Goal: Use online tool/utility: Utilize a website feature to perform a specific function

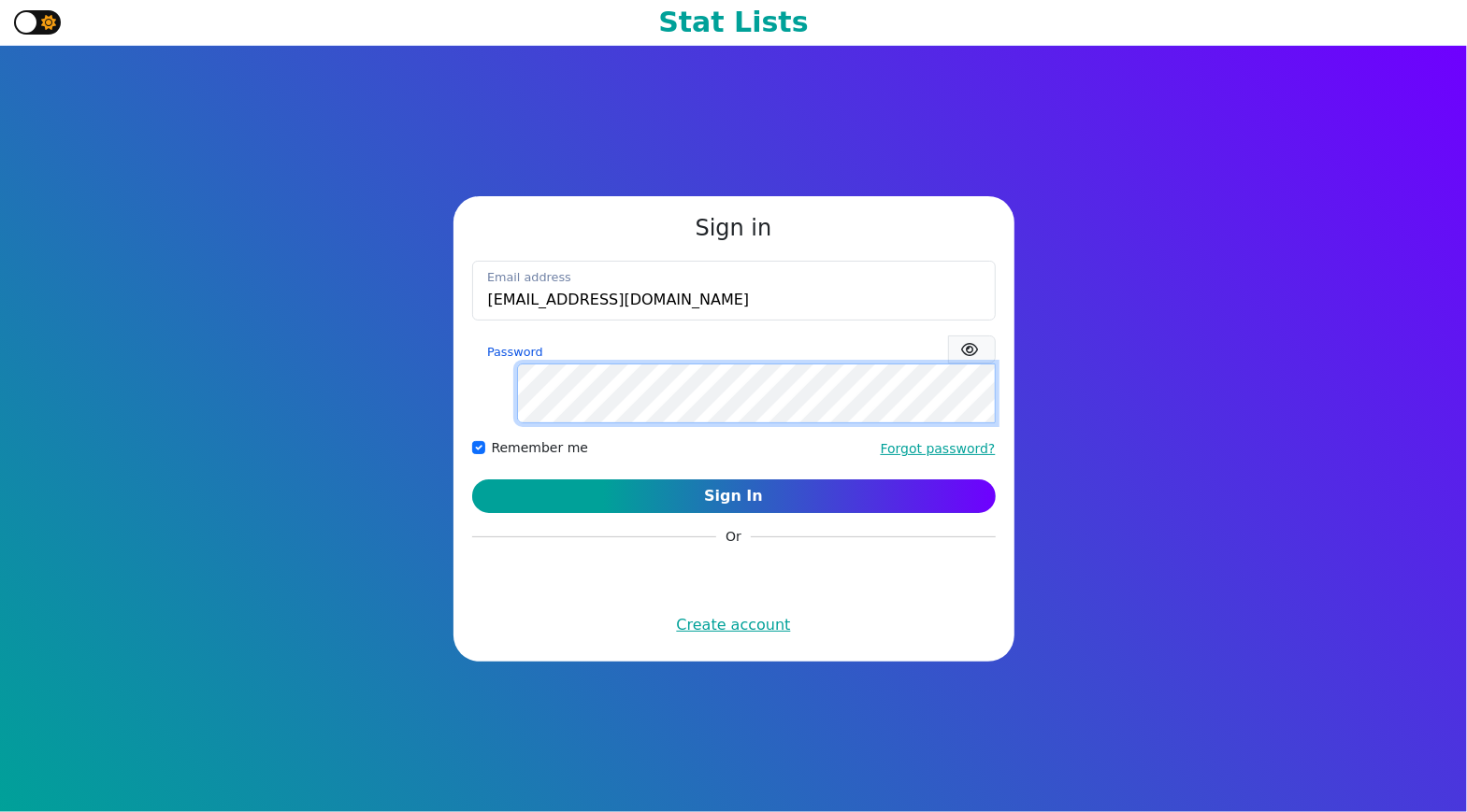
click at [472, 480] on button "Sign In" at bounding box center [734, 497] width 524 height 34
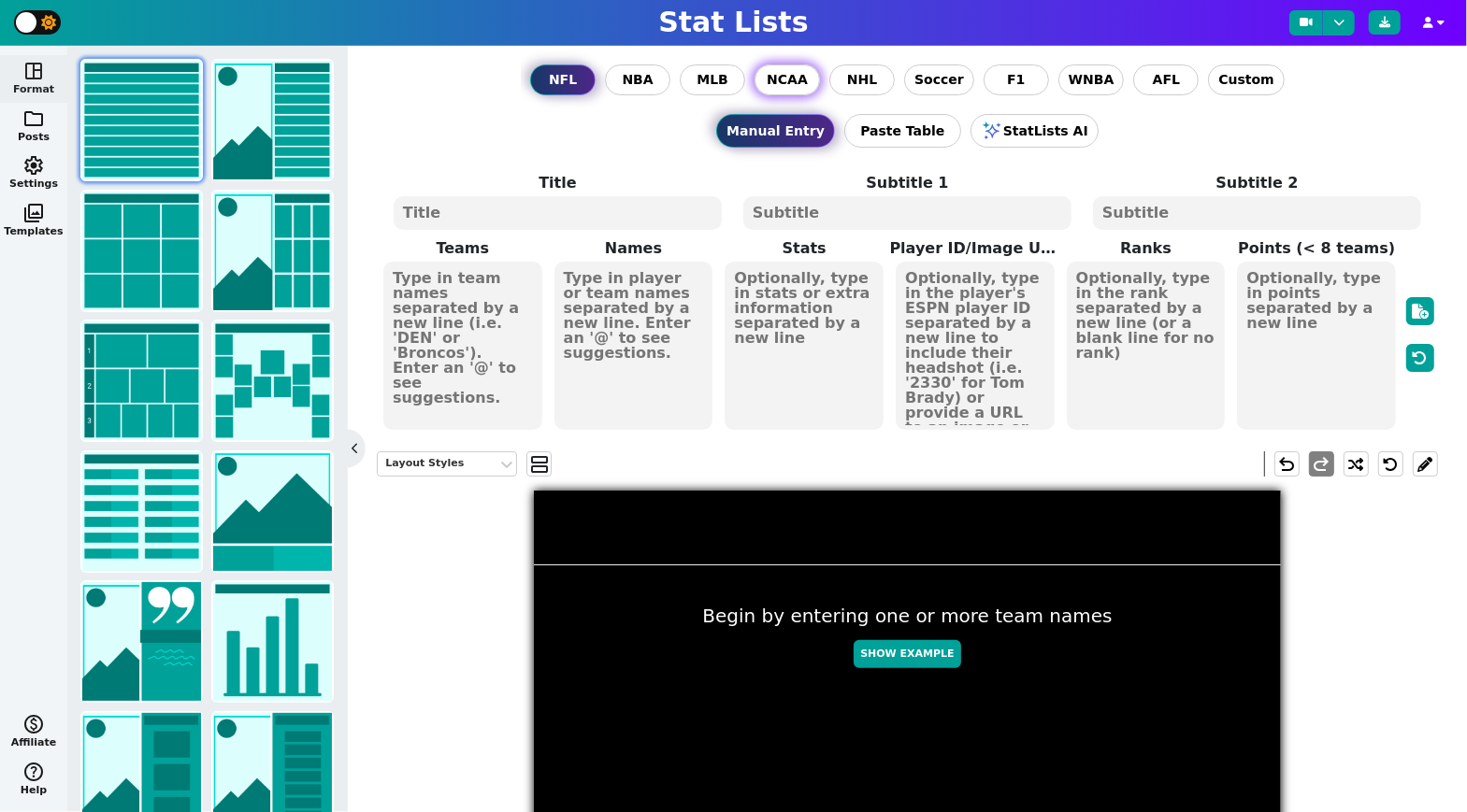
click at [786, 82] on span "NCAA" at bounding box center [788, 80] width 41 height 20
click at [0, 0] on input "NCAA" at bounding box center [0, 0] width 0 height 0
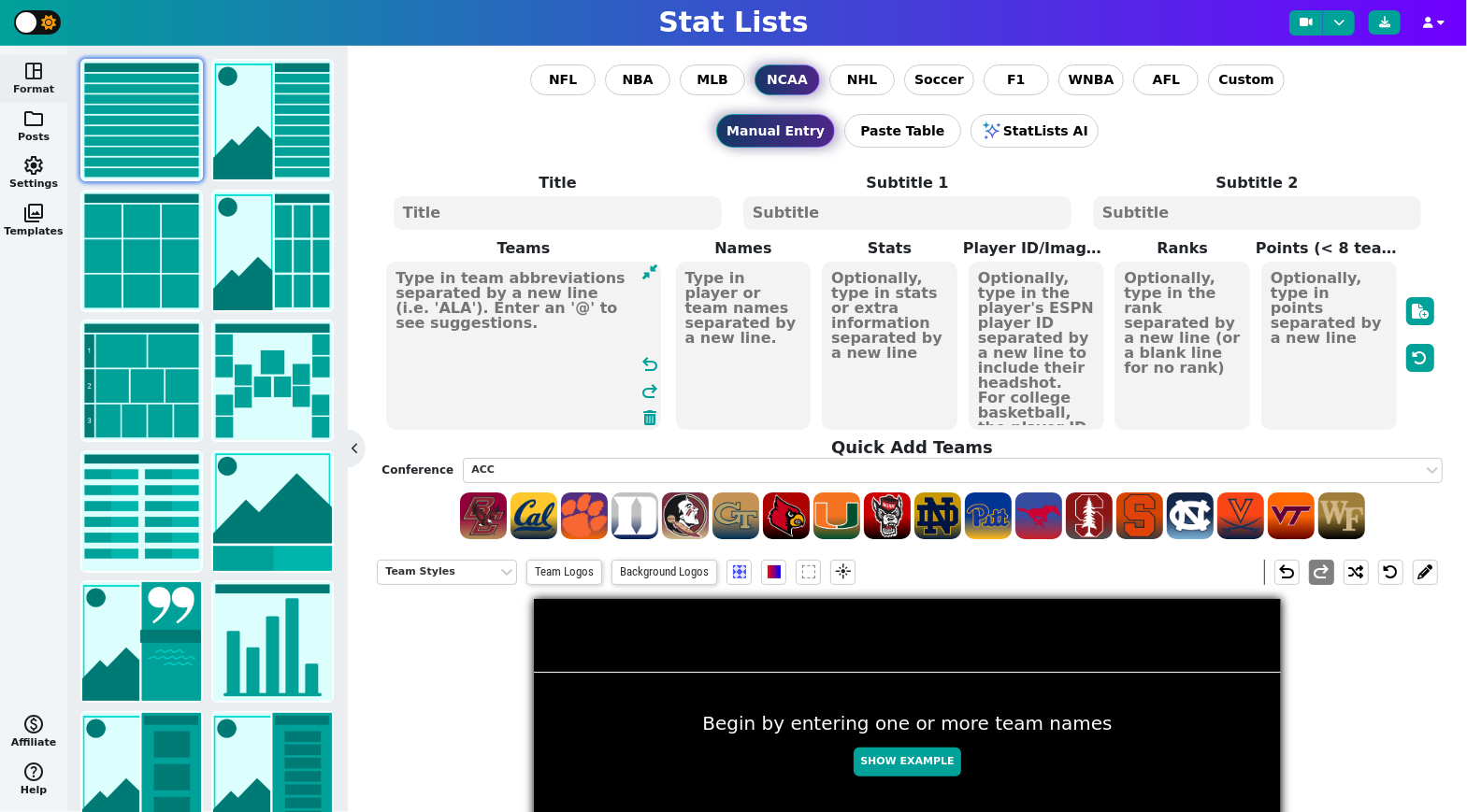
click at [474, 335] on textarea at bounding box center [524, 346] width 275 height 169
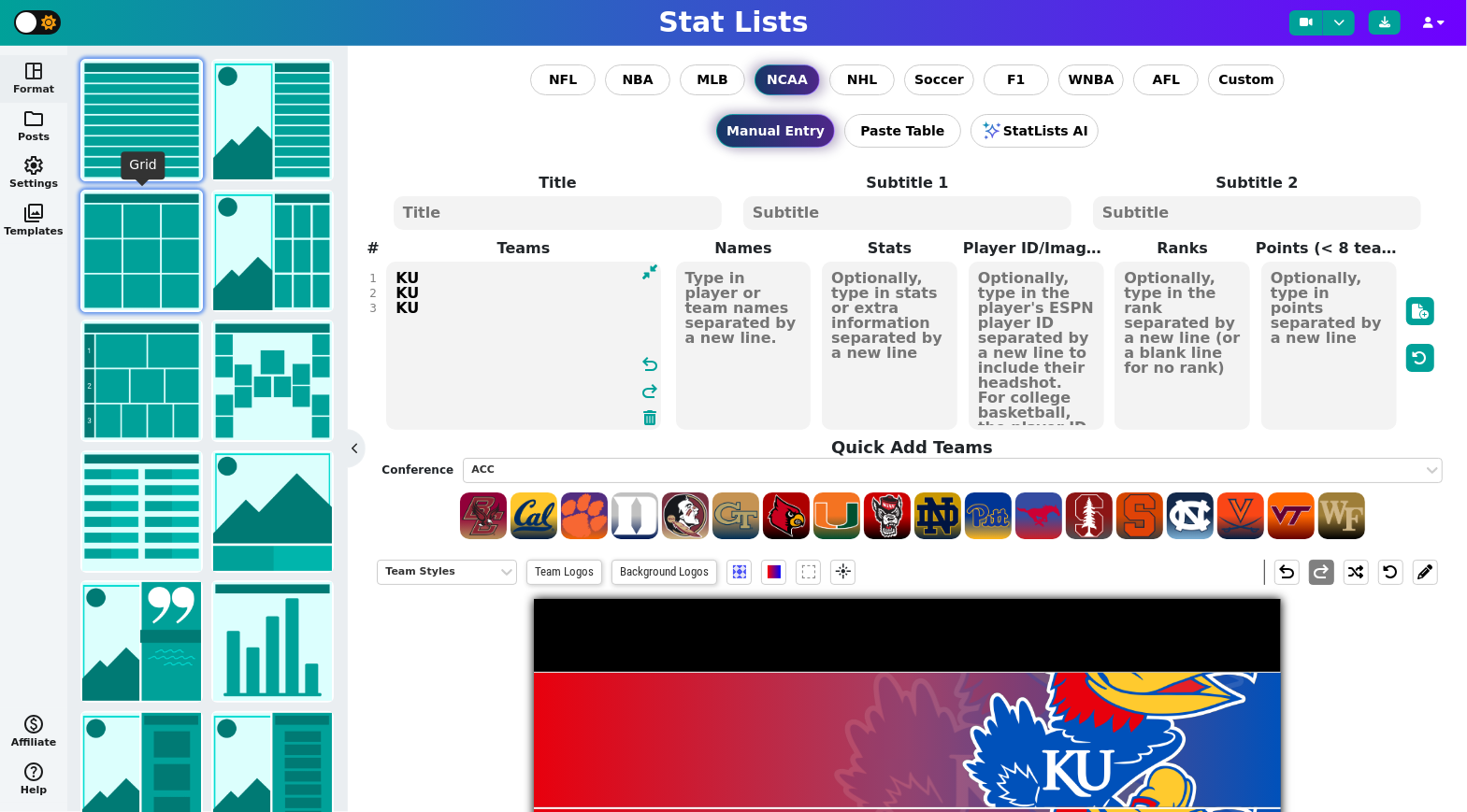
type textarea "KU KU KU"
click at [124, 274] on img at bounding box center [141, 250] width 118 height 118
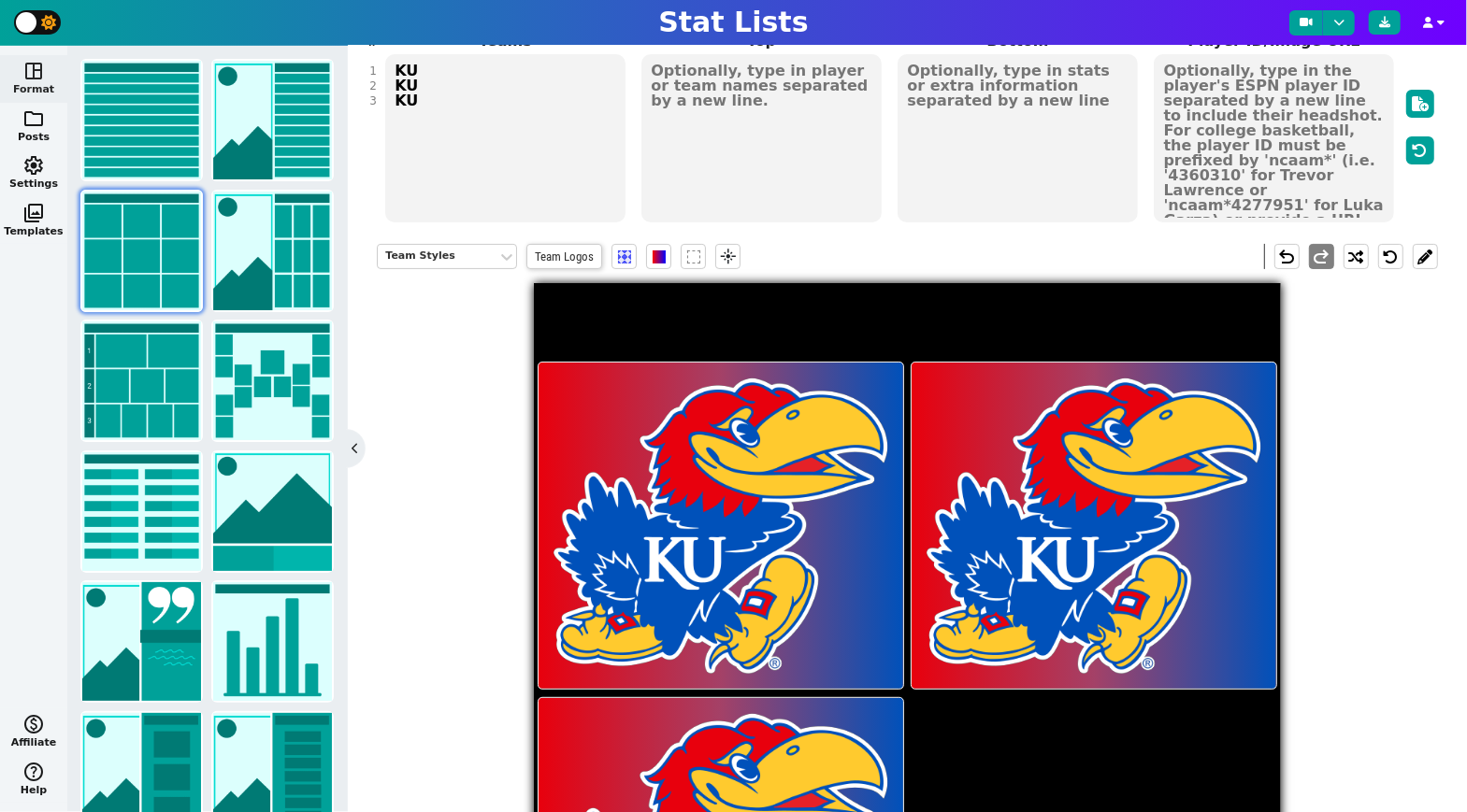
scroll to position [206, 0]
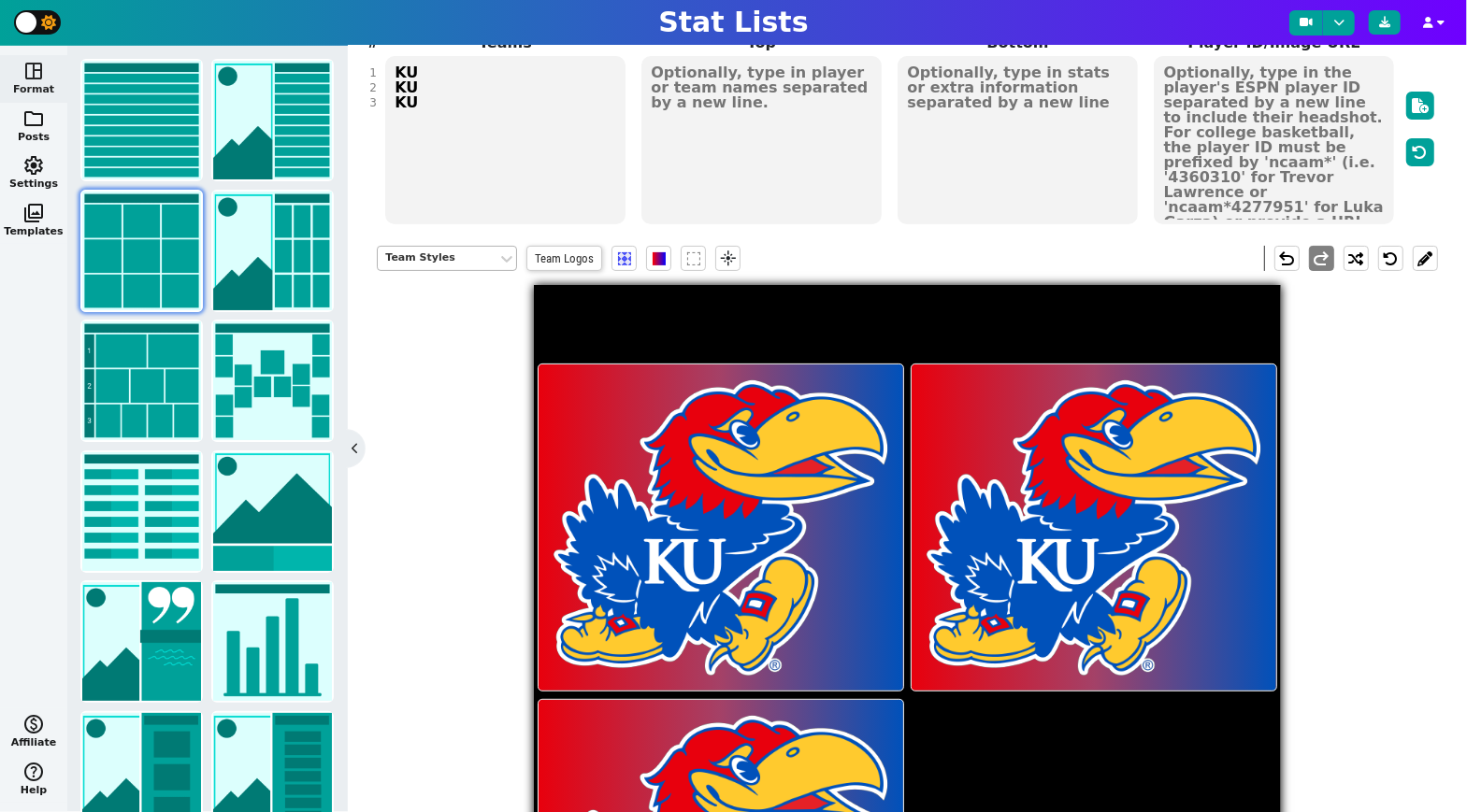
click at [447, 254] on div "Team Styles" at bounding box center [438, 258] width 105 height 16
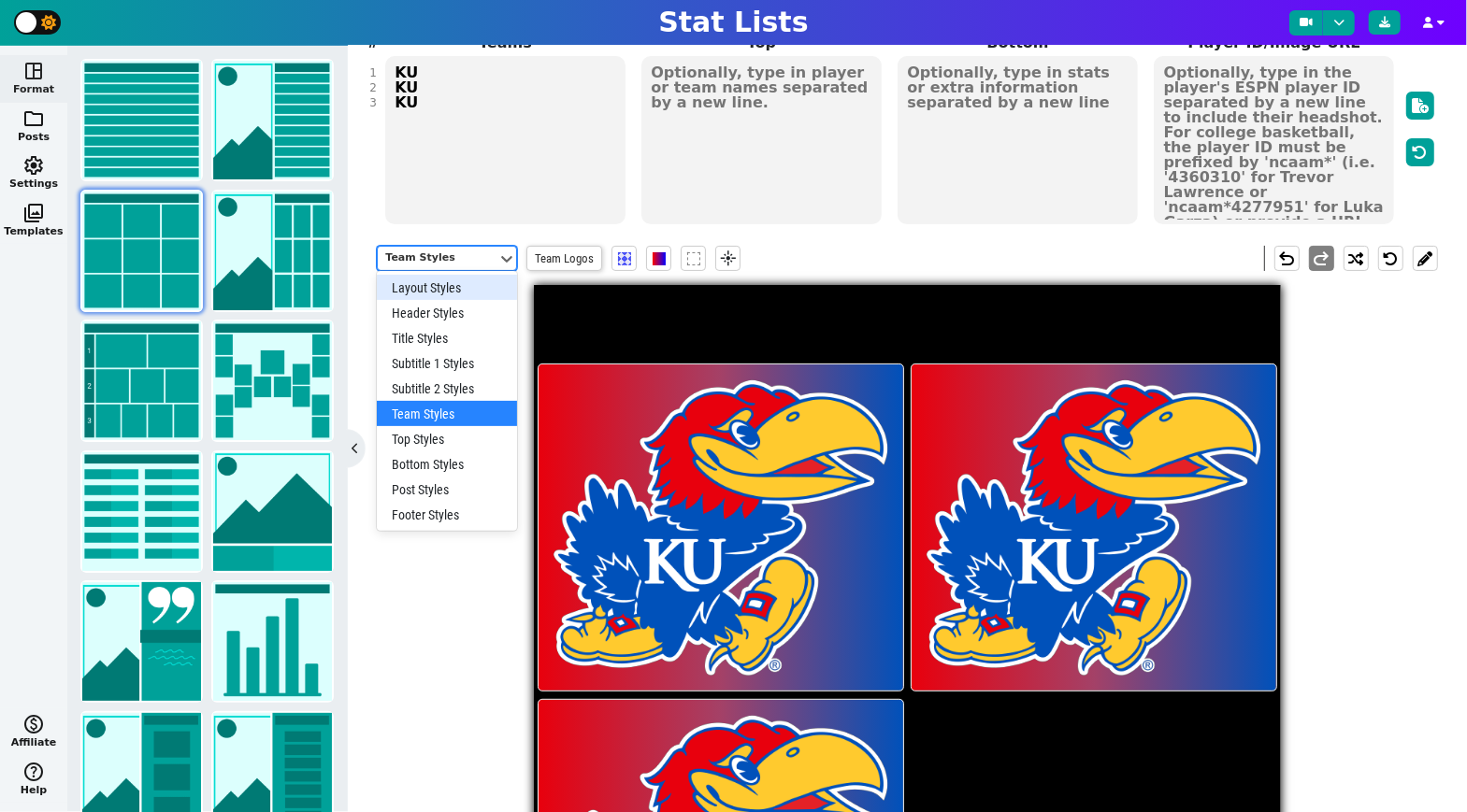
click at [433, 290] on div "Layout Styles" at bounding box center [447, 288] width 140 height 26
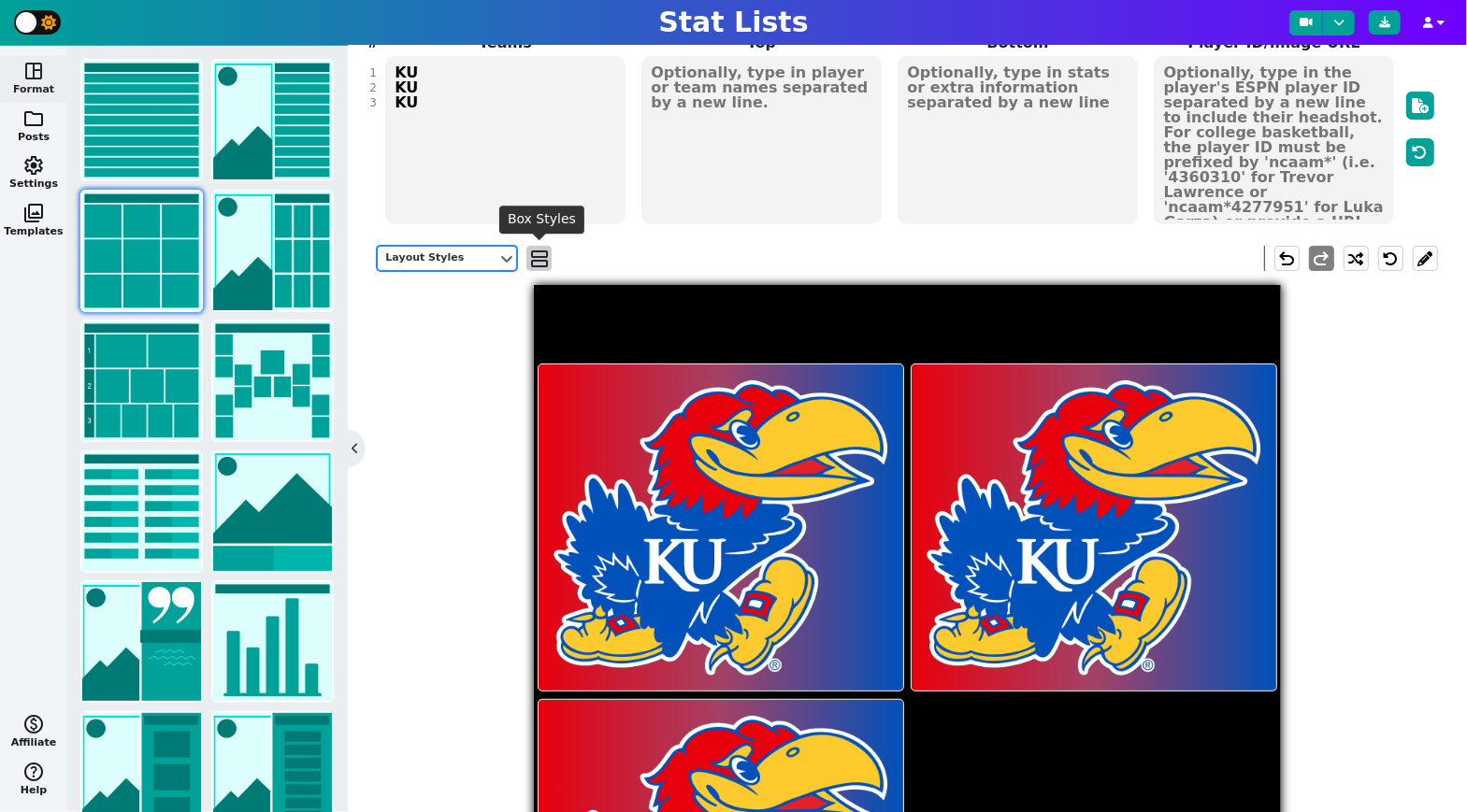
click at [537, 257] on span "view_agenda" at bounding box center [539, 258] width 19 height 23
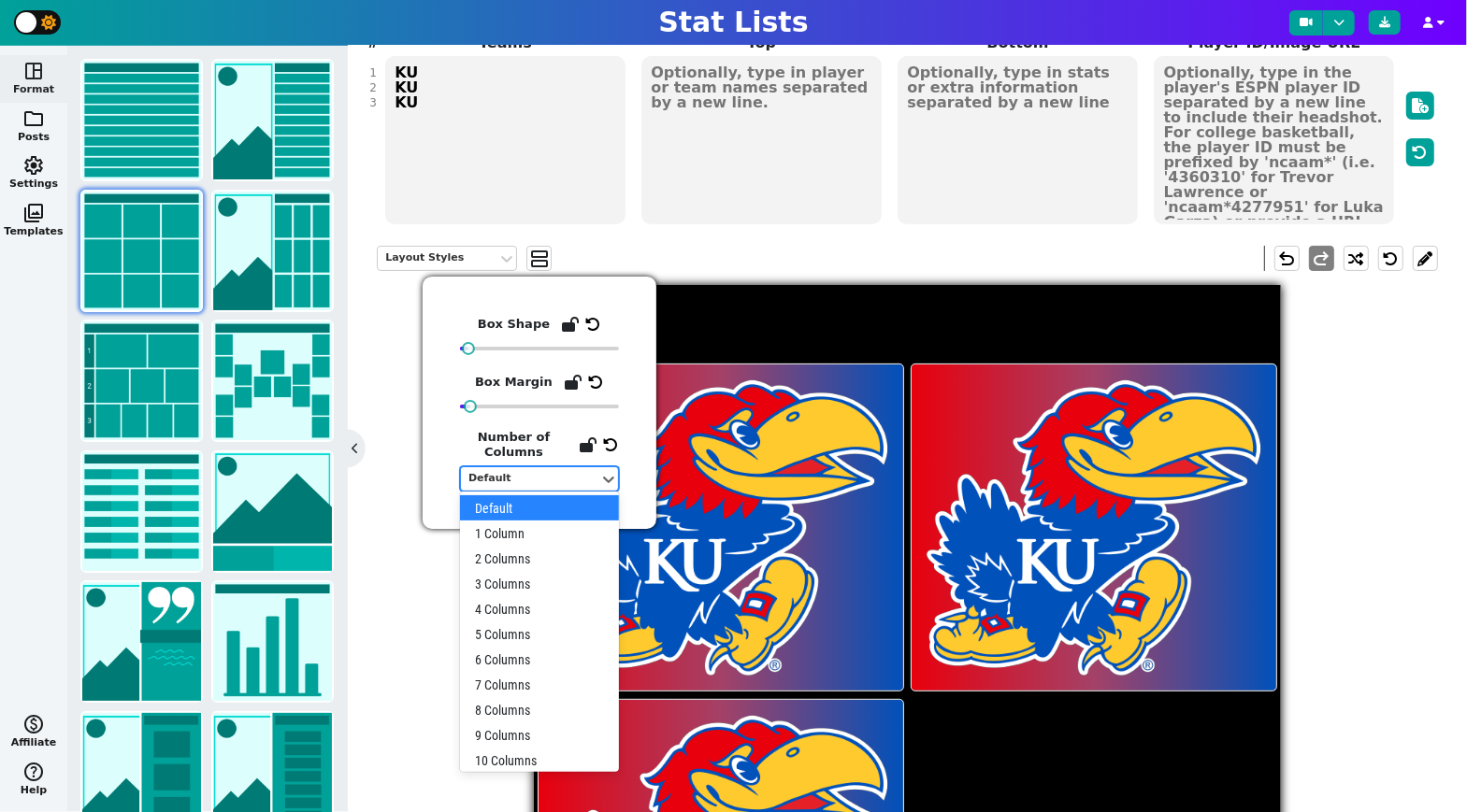
click at [545, 477] on div "Default" at bounding box center [529, 479] width 123 height 16
click at [522, 584] on div "3 Columns" at bounding box center [539, 584] width 159 height 26
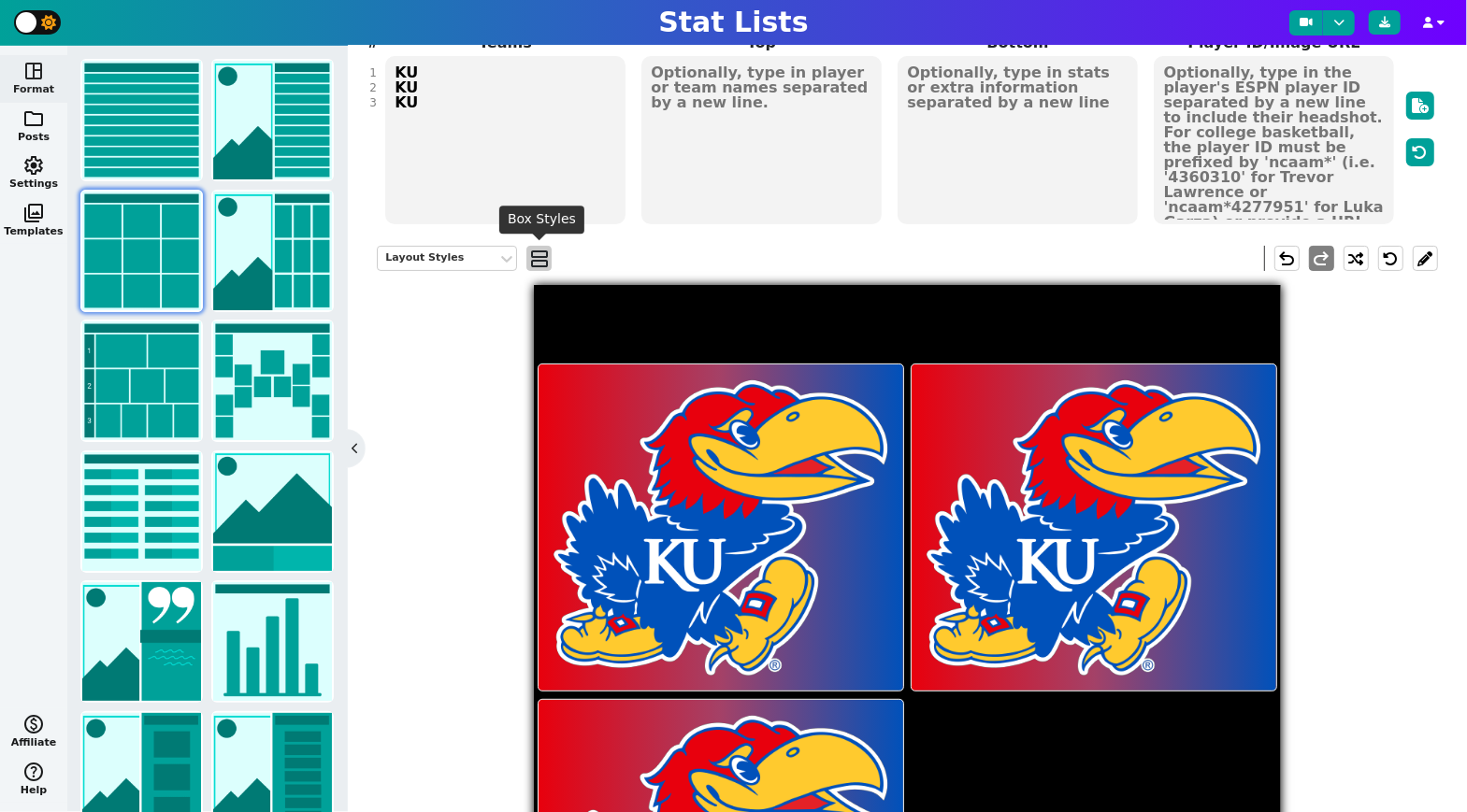
click at [536, 247] on span "view_agenda" at bounding box center [539, 258] width 19 height 23
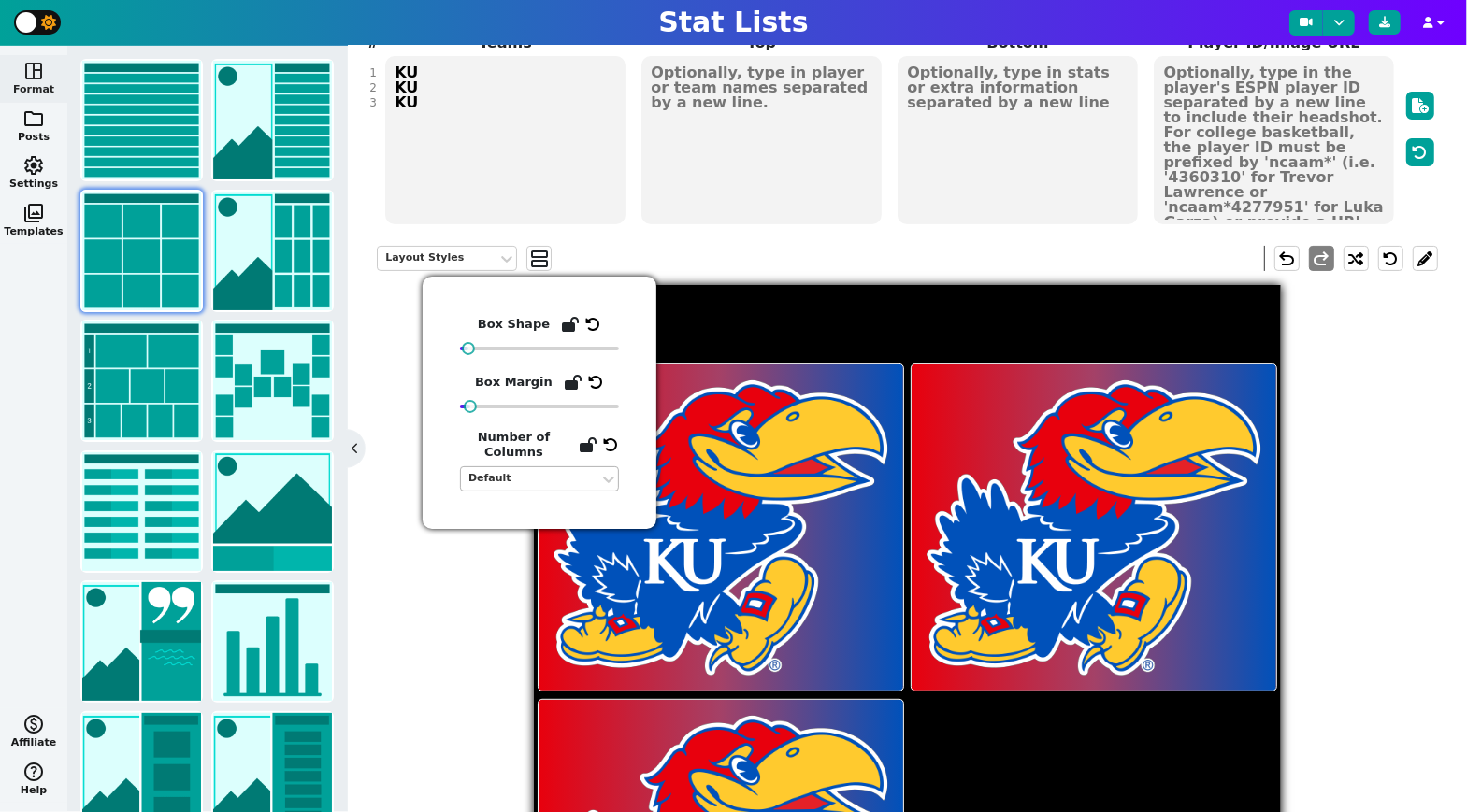
click at [536, 477] on div "Default" at bounding box center [529, 479] width 123 height 16
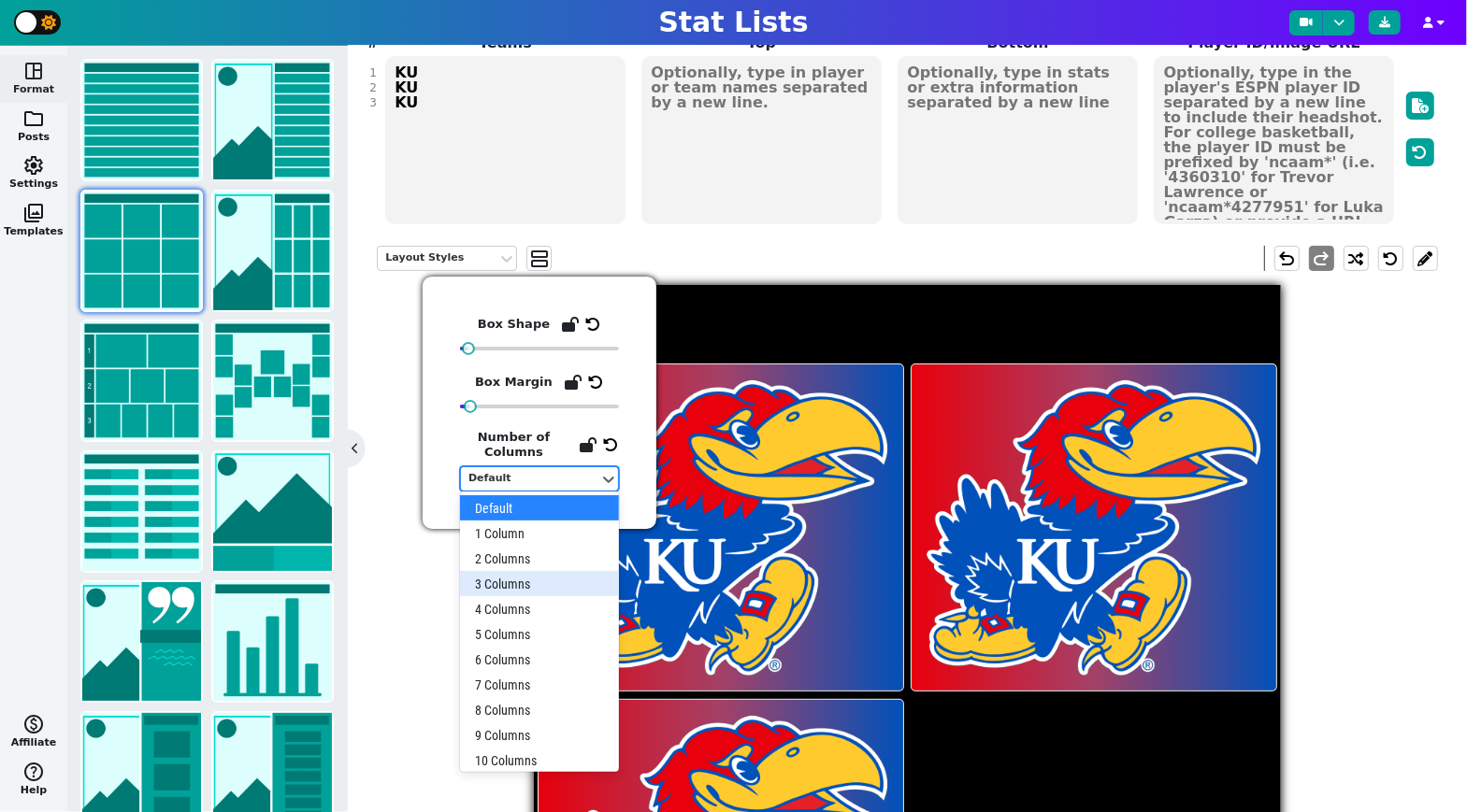
click at [523, 585] on div "3 Columns" at bounding box center [539, 584] width 159 height 26
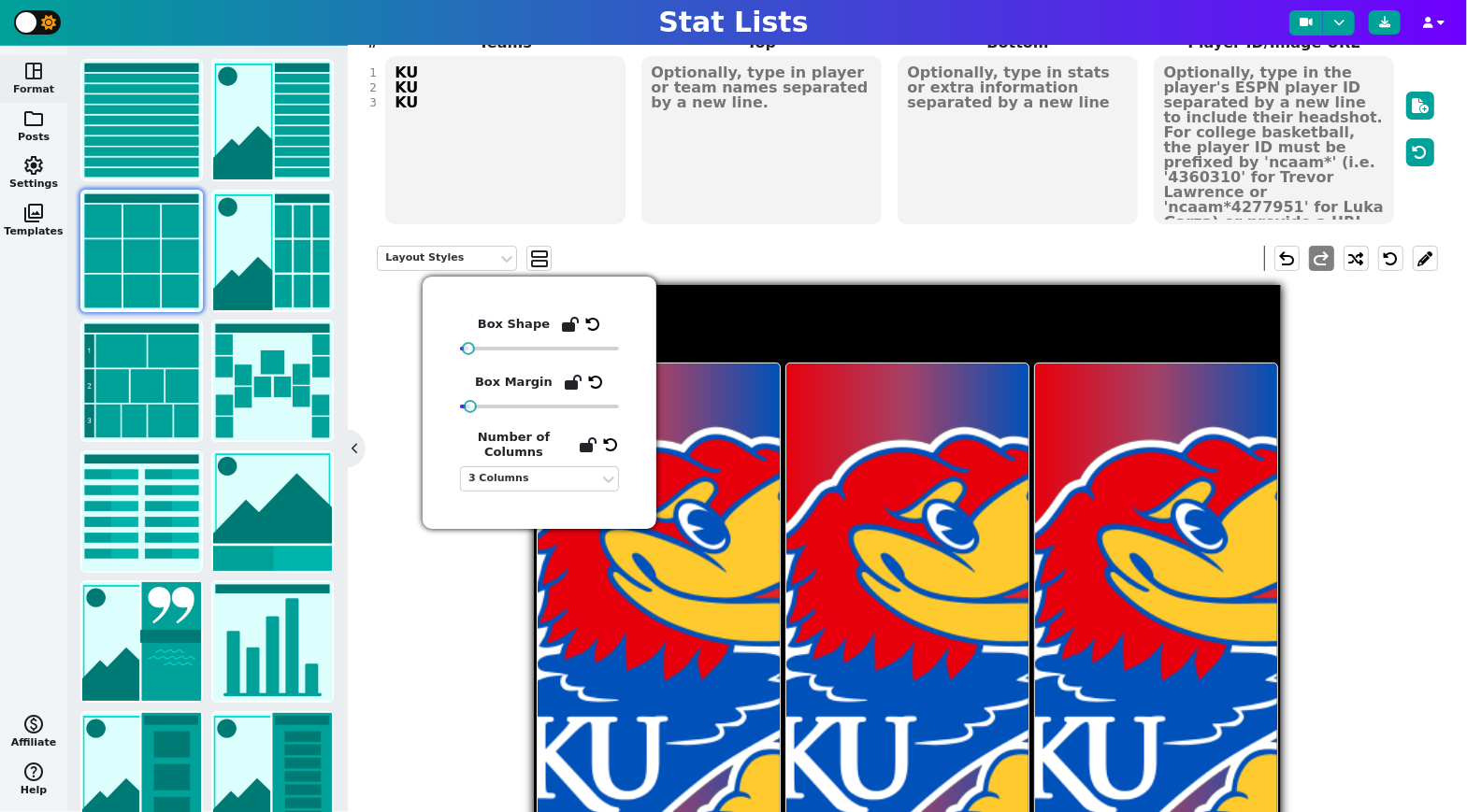
click at [500, 677] on div "Layout Styles view_agenda undo redo" at bounding box center [907, 632] width 1061 height 800
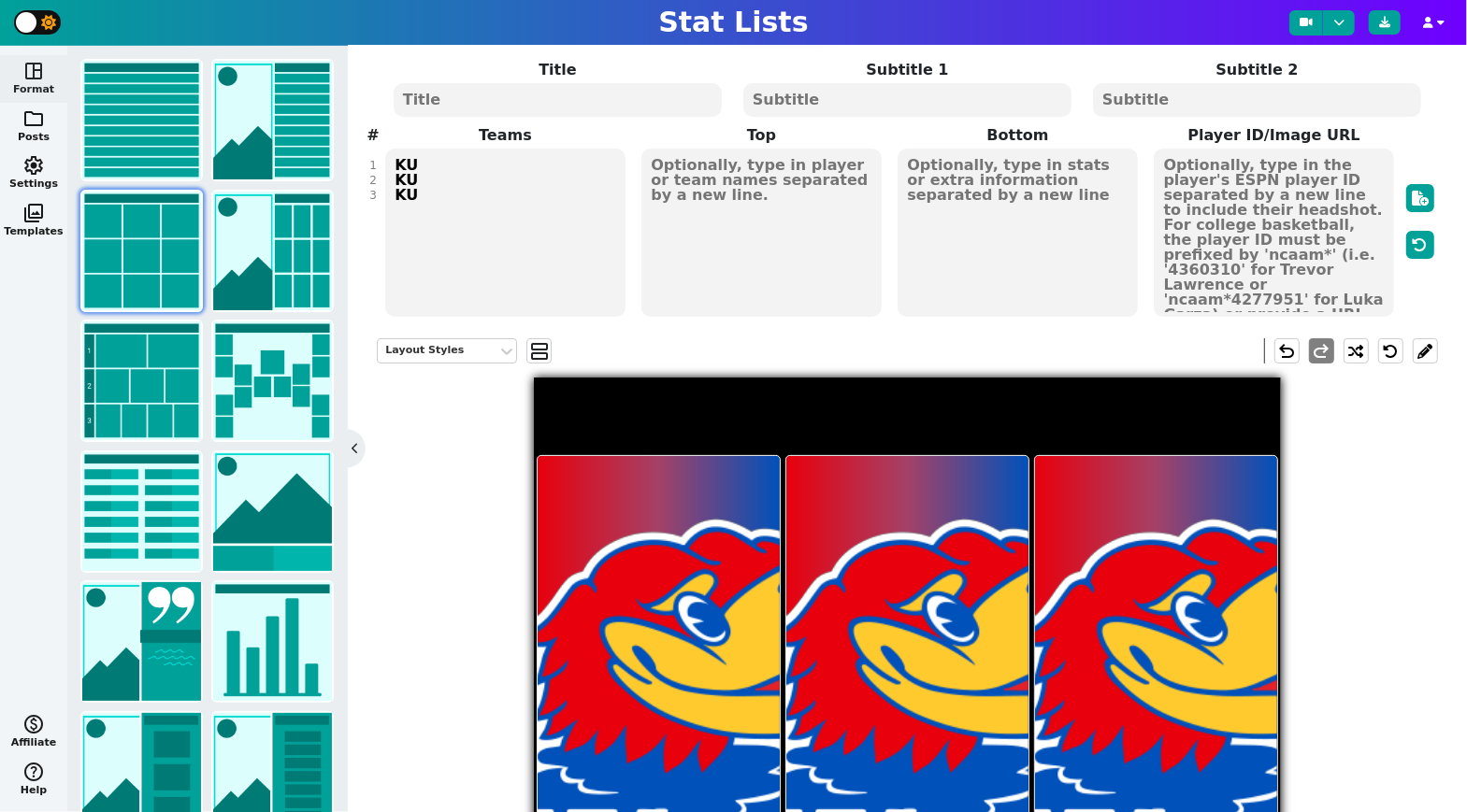
scroll to position [113, 0]
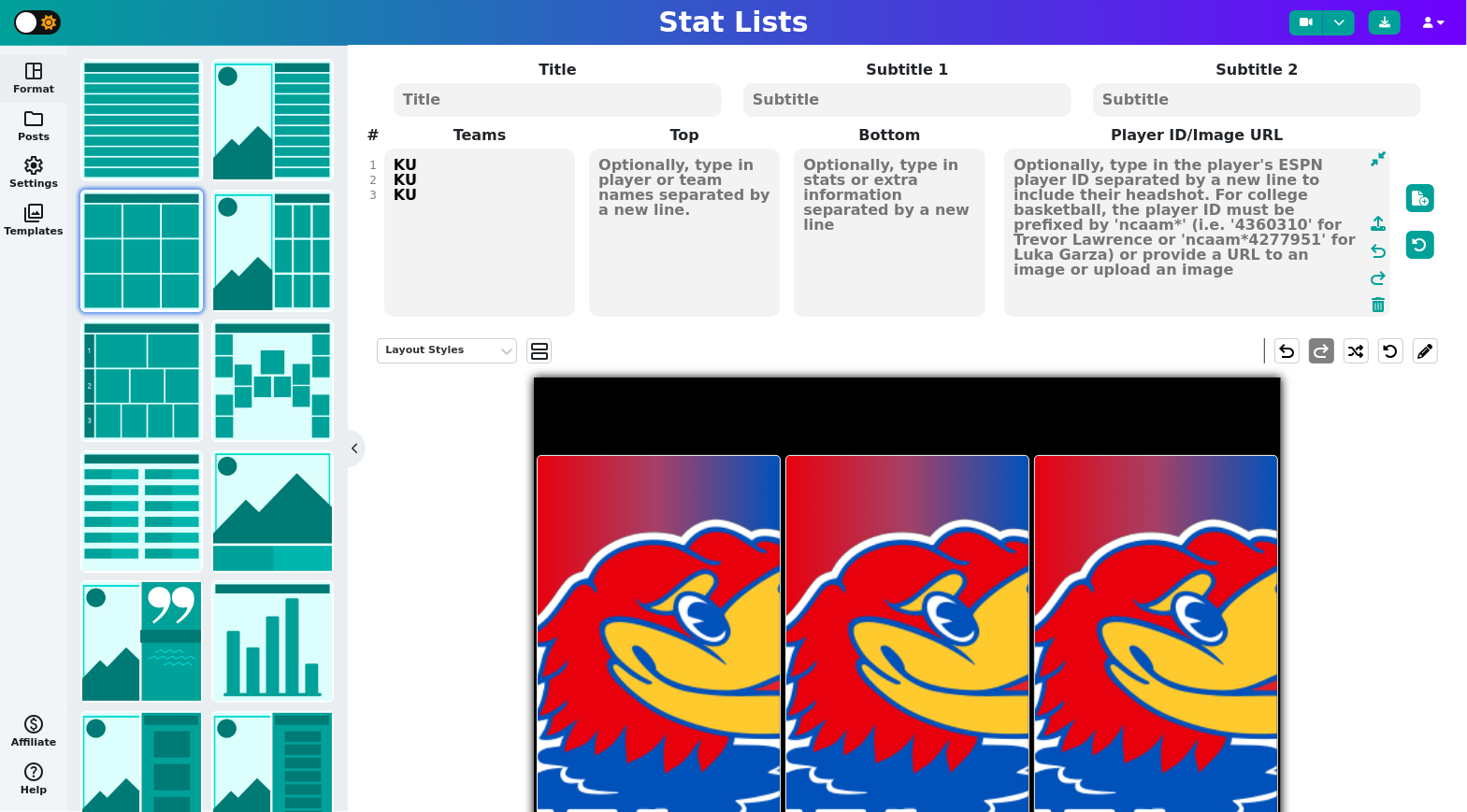
click at [1295, 211] on textarea at bounding box center [1198, 233] width 386 height 169
paste textarea "[URL][DOMAIN_NAME][DOMAIN_NAME][DOMAIN_NAME]"
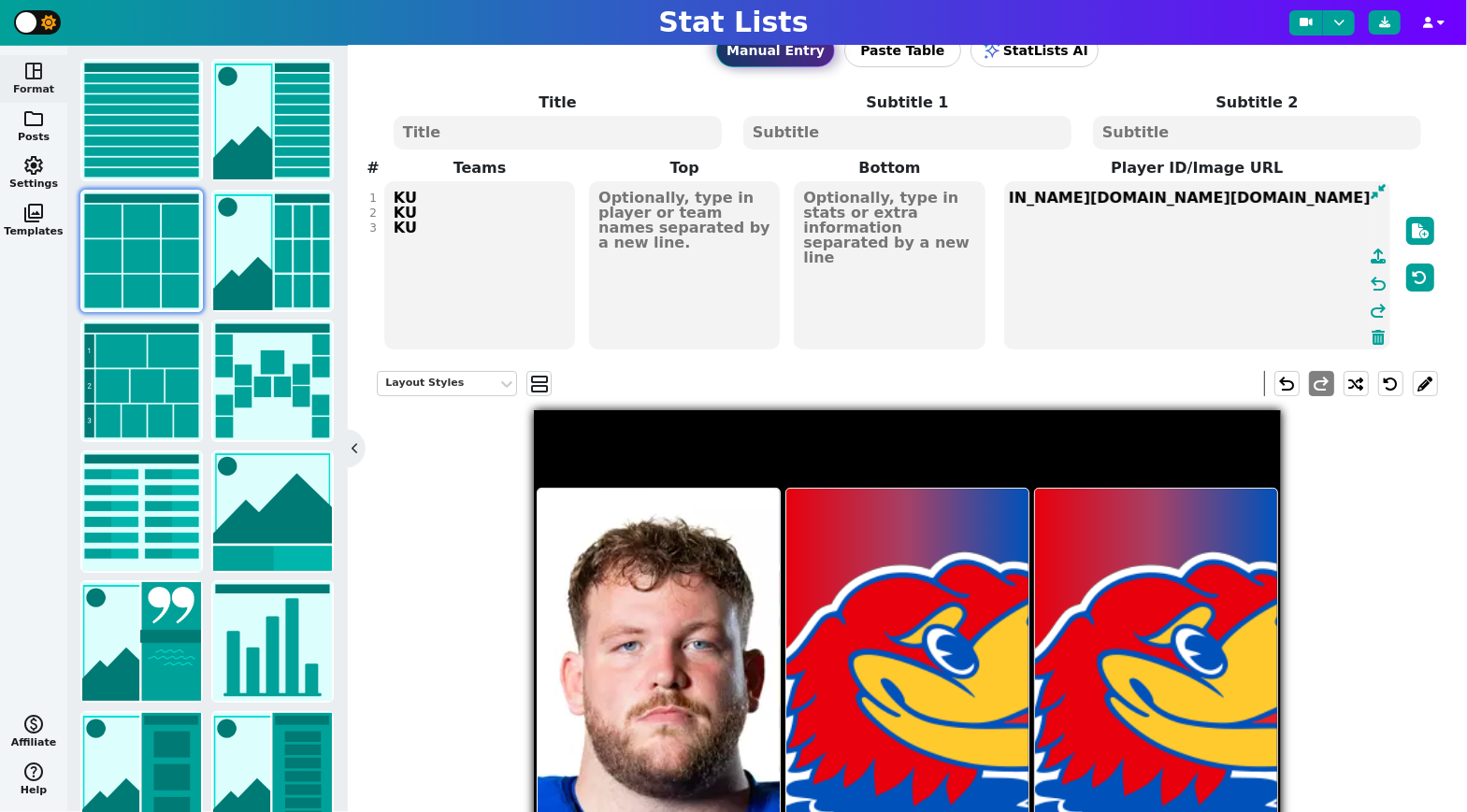
scroll to position [0, 4]
paste textarea "[URL][DOMAIN_NAME][DOMAIN_NAME][DOMAIN_NAME]"
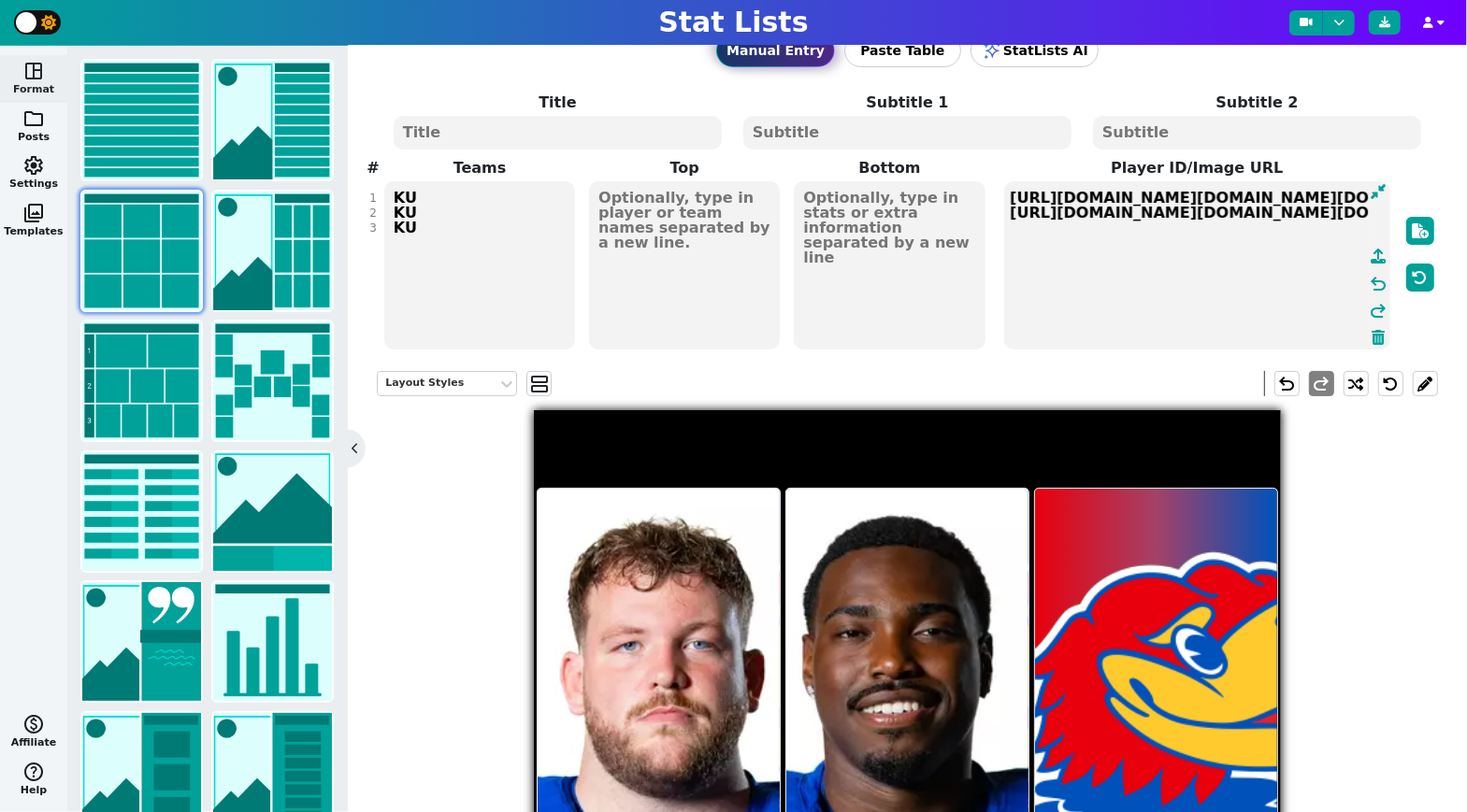
click at [1175, 273] on textarea "[URL][DOMAIN_NAME][DOMAIN_NAME][DOMAIN_NAME] [URL][DOMAIN_NAME][DOMAIN_NAME][DO…" at bounding box center [1198, 265] width 386 height 169
paste textarea "[URL][DOMAIN_NAME][DOMAIN_NAME][DOMAIN_NAME]"
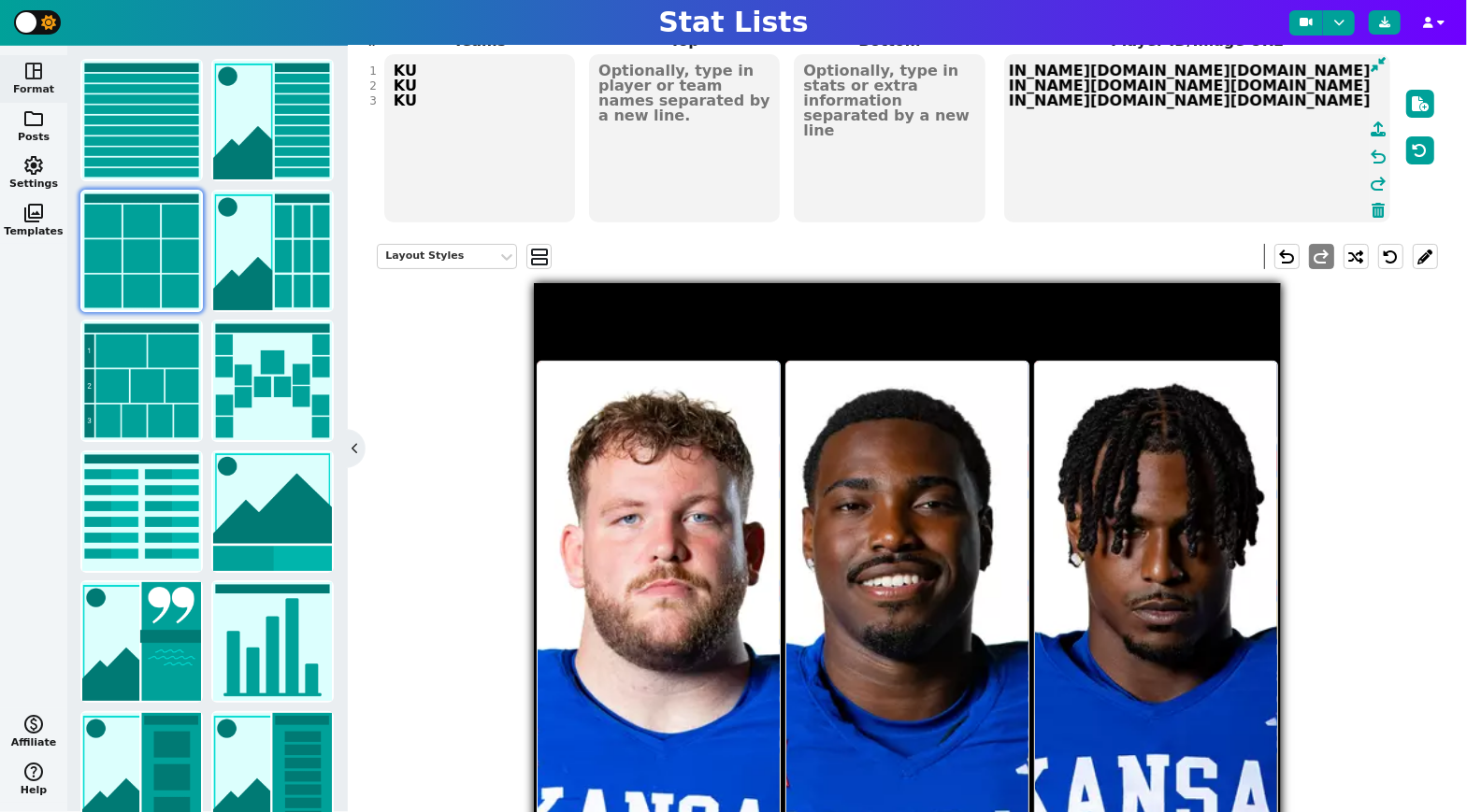
scroll to position [202, 0]
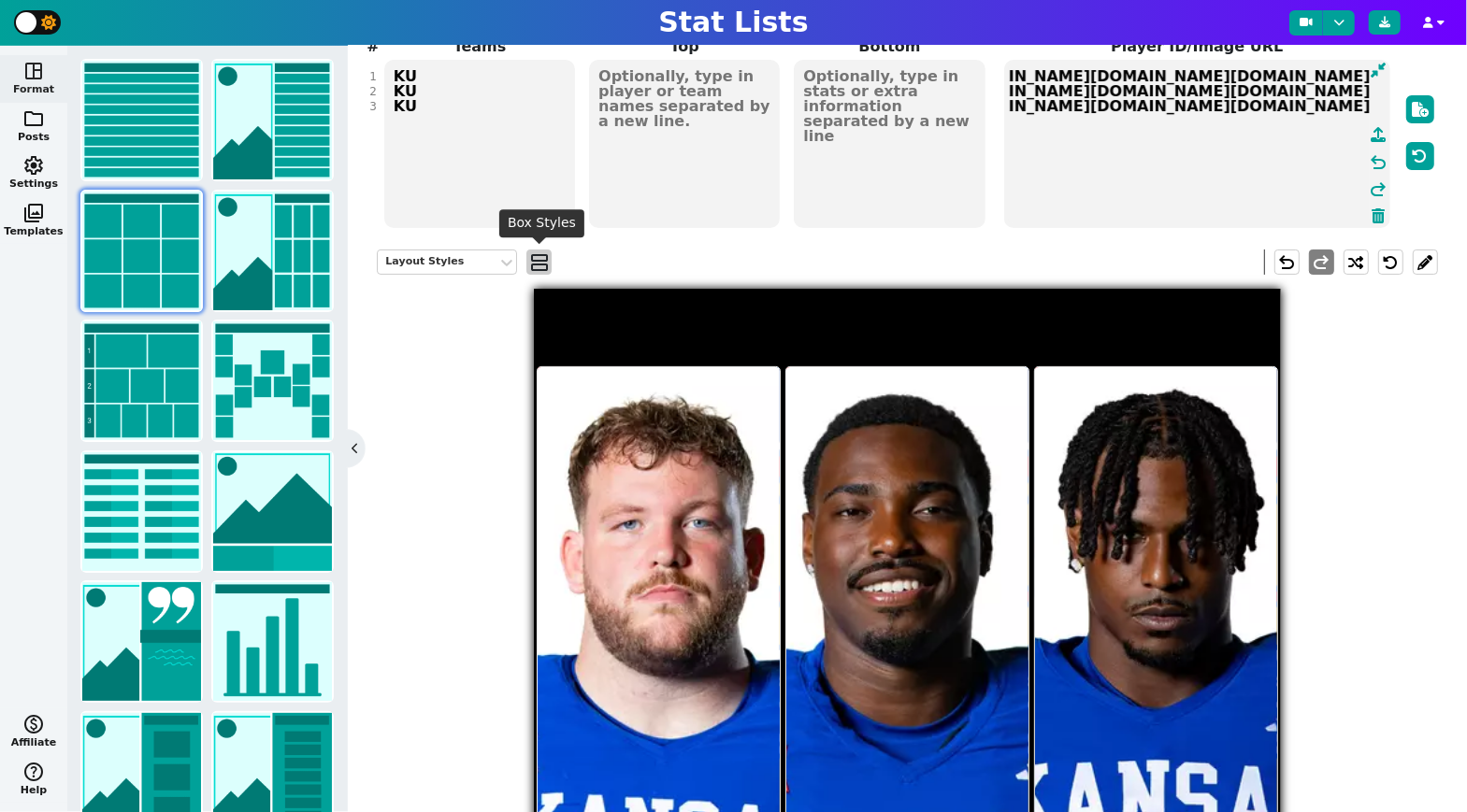
type textarea "[URL][DOMAIN_NAME][DOMAIN_NAME][DOMAIN_NAME] [URL][DOMAIN_NAME][DOMAIN_NAME][DO…"
click at [545, 253] on span "view_agenda" at bounding box center [539, 262] width 19 height 23
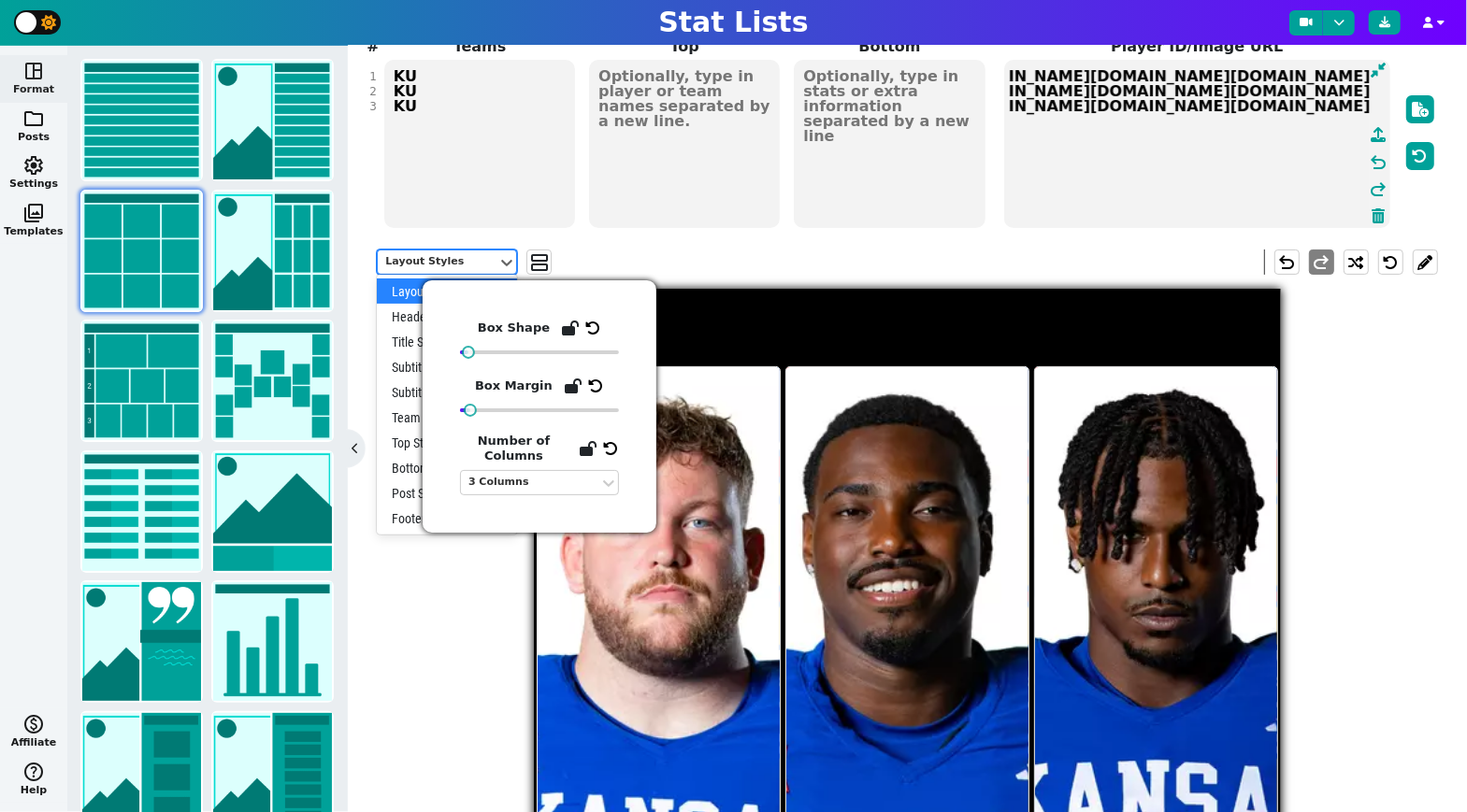
click at [449, 264] on div "Layout Styles" at bounding box center [438, 262] width 105 height 16
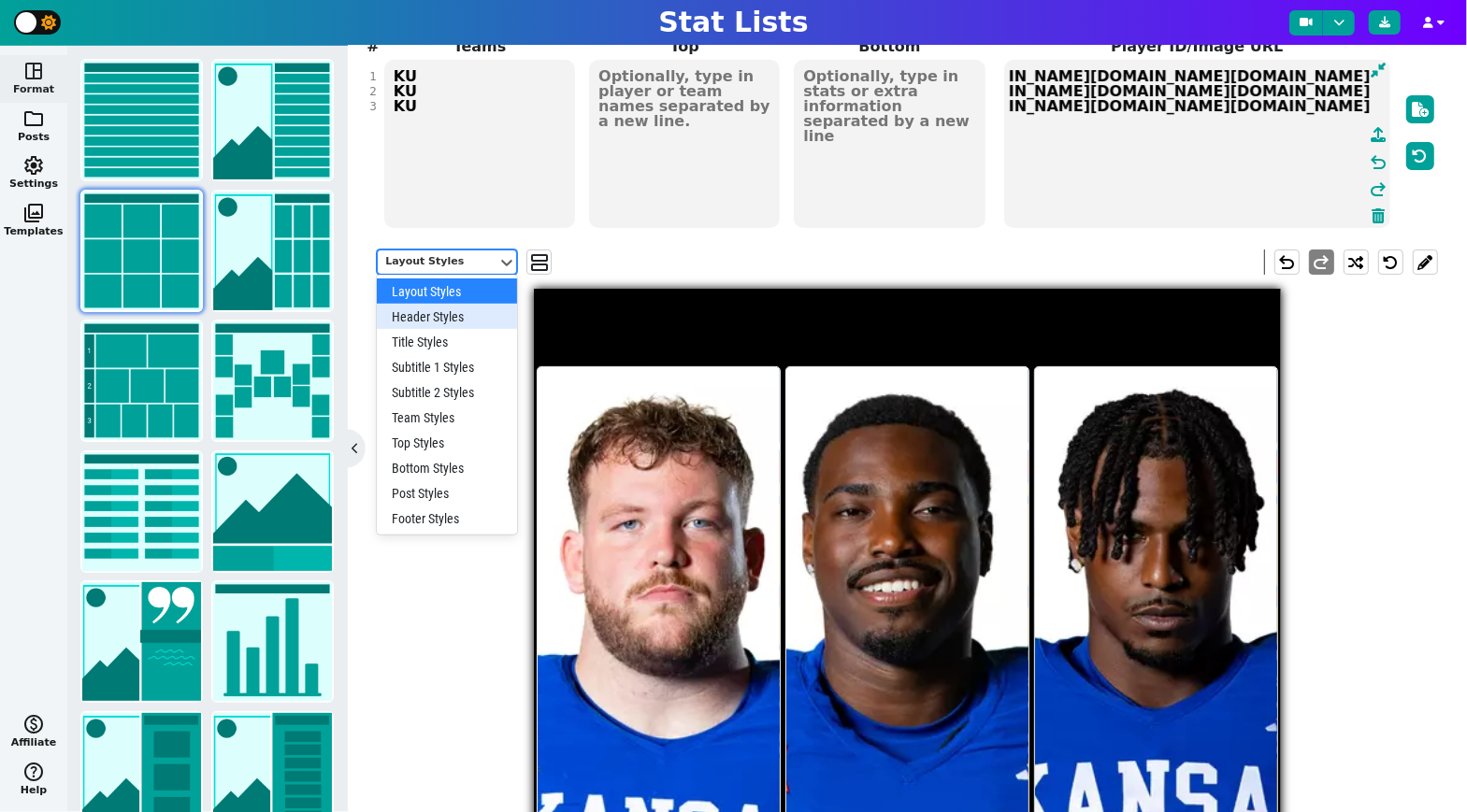
click at [451, 318] on div "Header Styles" at bounding box center [447, 316] width 140 height 26
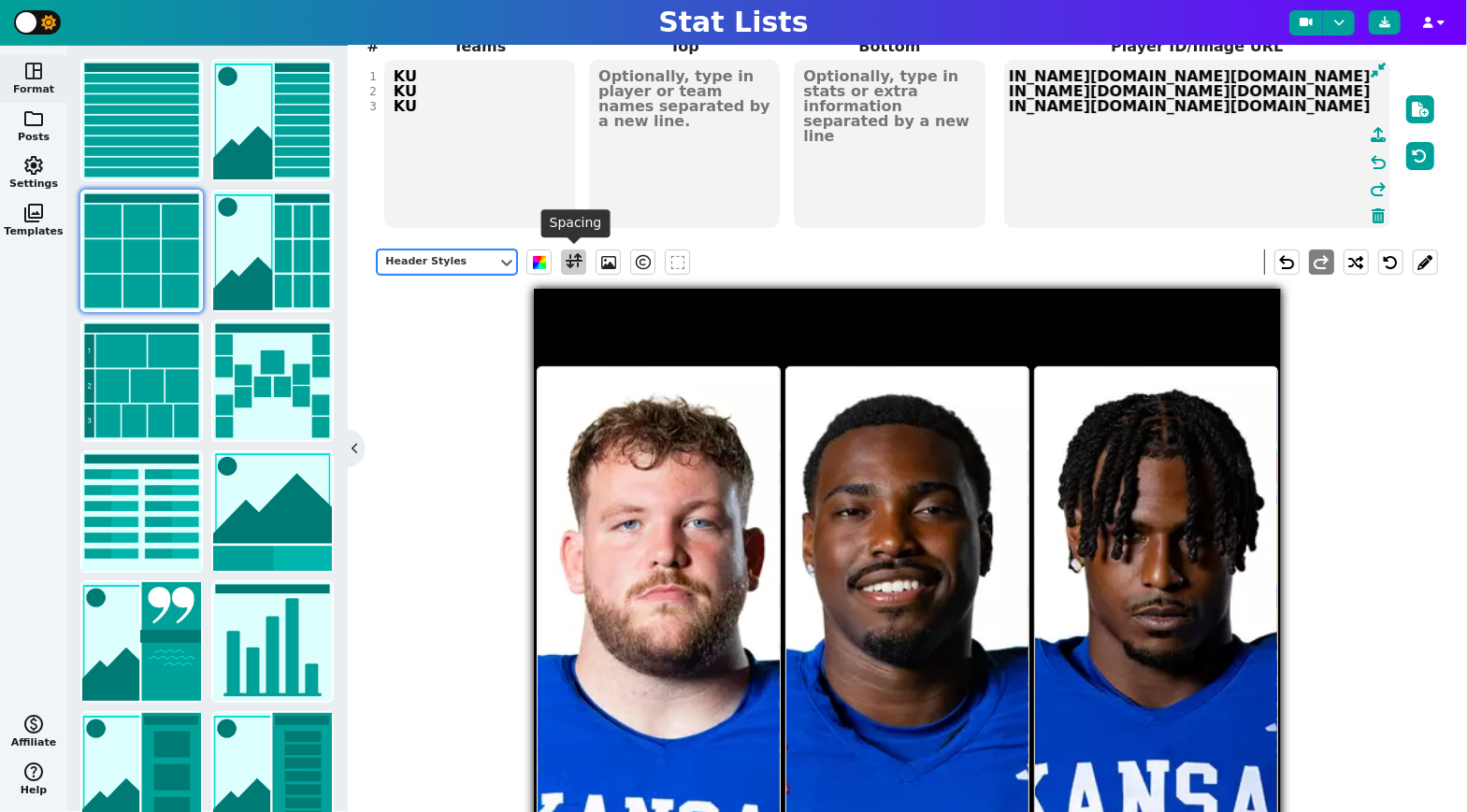
click at [574, 268] on span at bounding box center [574, 262] width 17 height 24
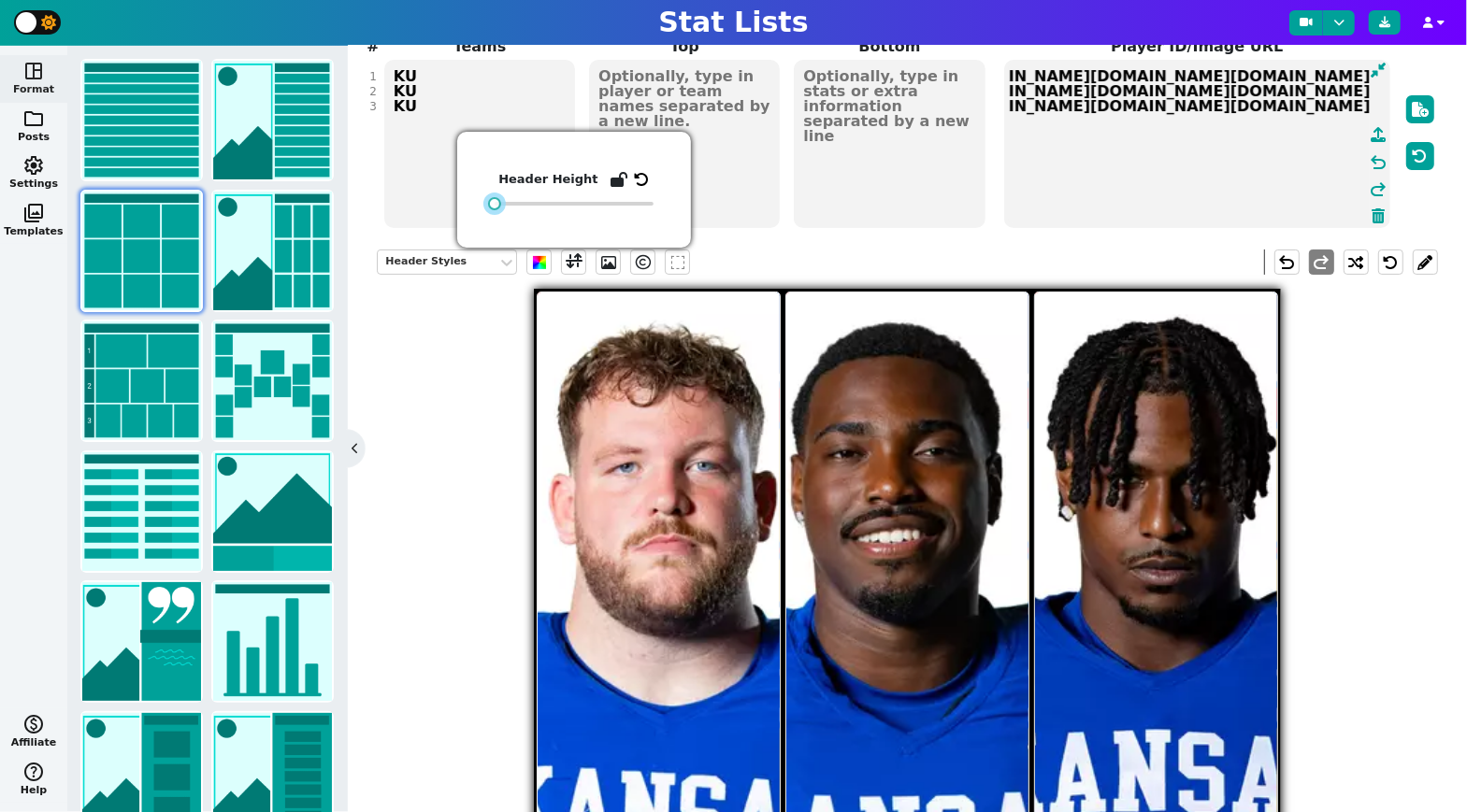
drag, startPoint x: 528, startPoint y: 204, endPoint x: 473, endPoint y: 201, distance: 55.1
click at [473, 201] on div "Header Height" at bounding box center [574, 190] width 234 height 116
click at [1356, 445] on div "Header Styles [PERSON_NAME]" at bounding box center [907, 636] width 1061 height 800
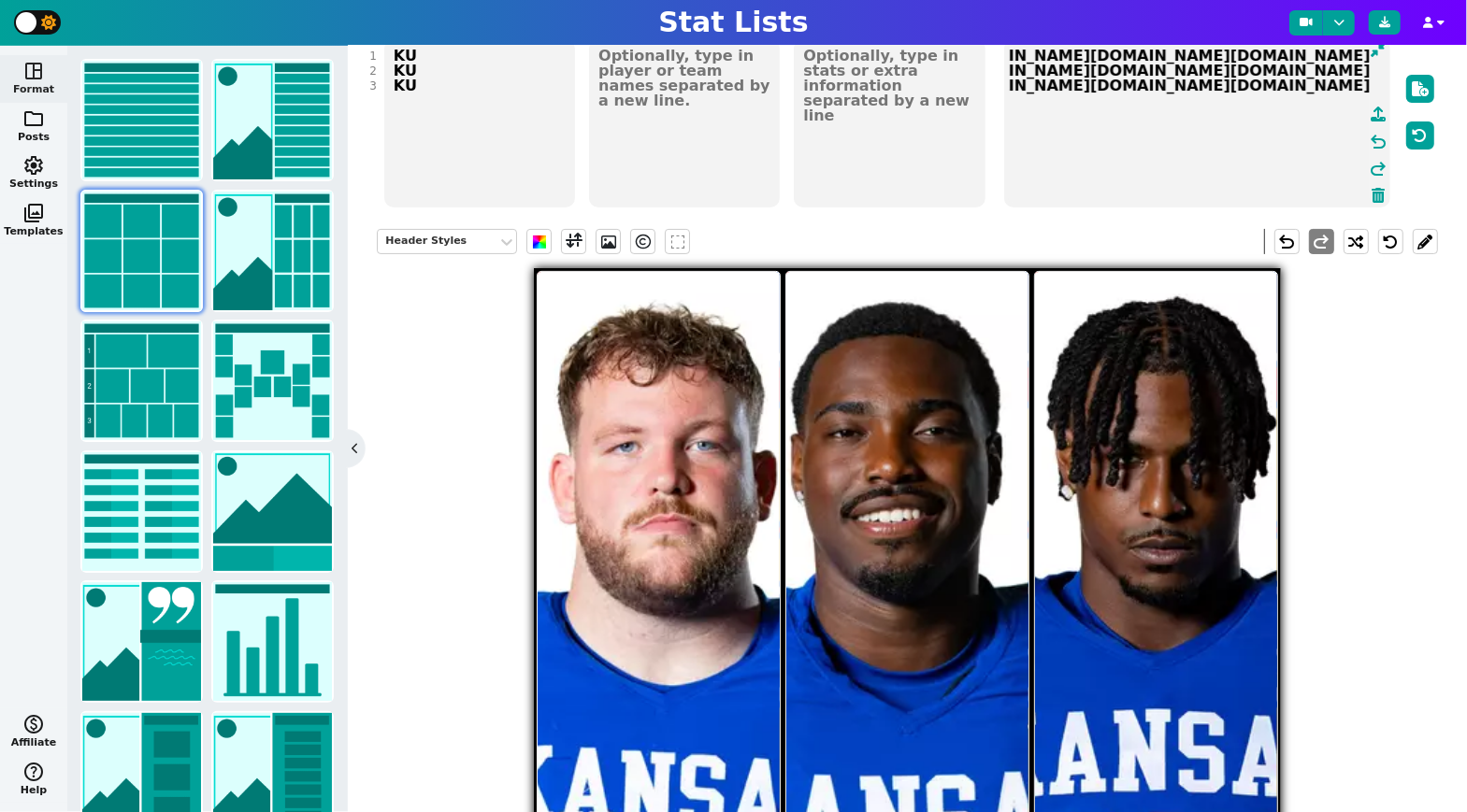
scroll to position [219, 0]
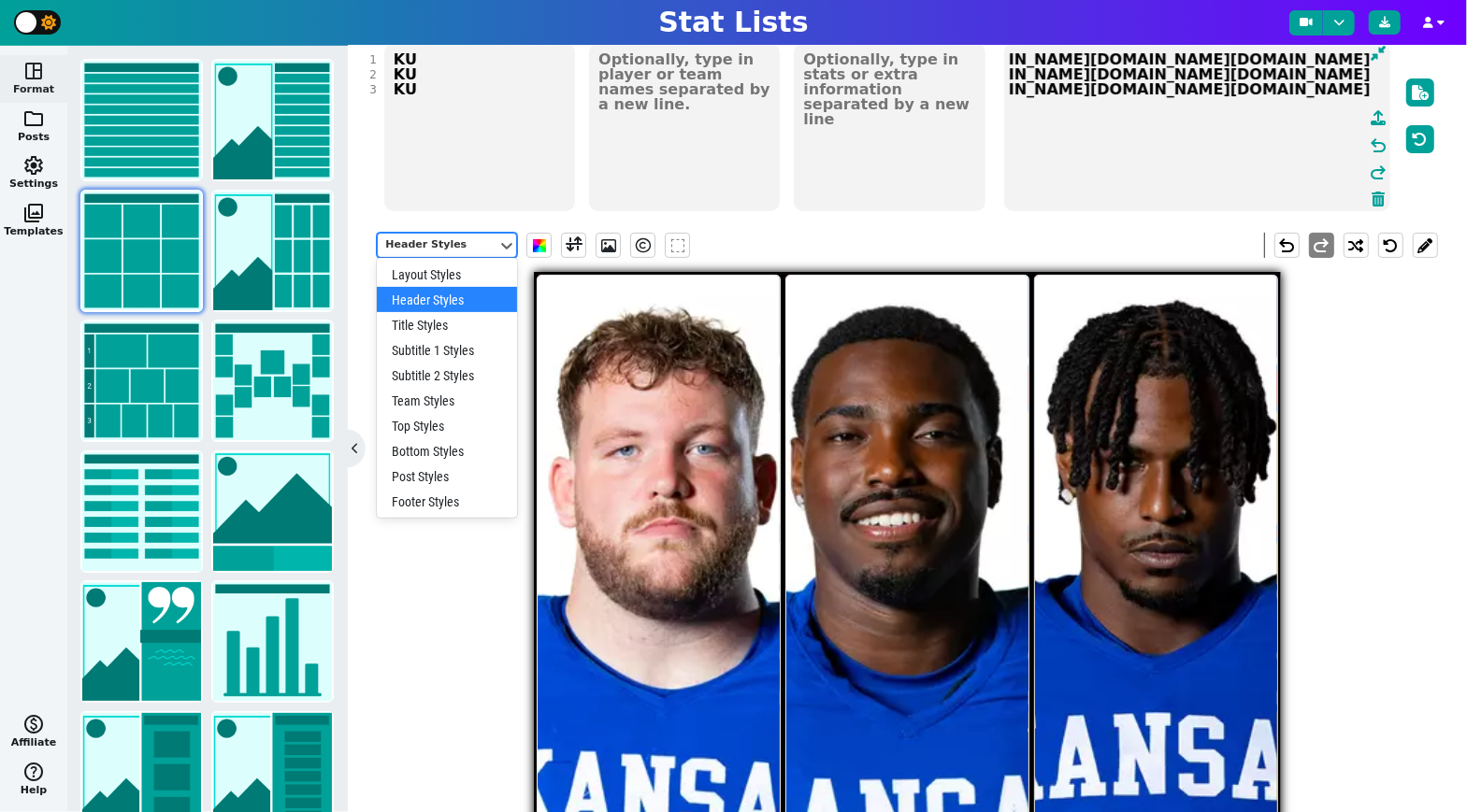
click at [440, 237] on div "Header Styles" at bounding box center [438, 245] width 105 height 16
click at [1413, 470] on div "Title Styles, 3 of 10. 10 results available. Use Up and Down to choose options,…" at bounding box center [907, 619] width 1061 height 800
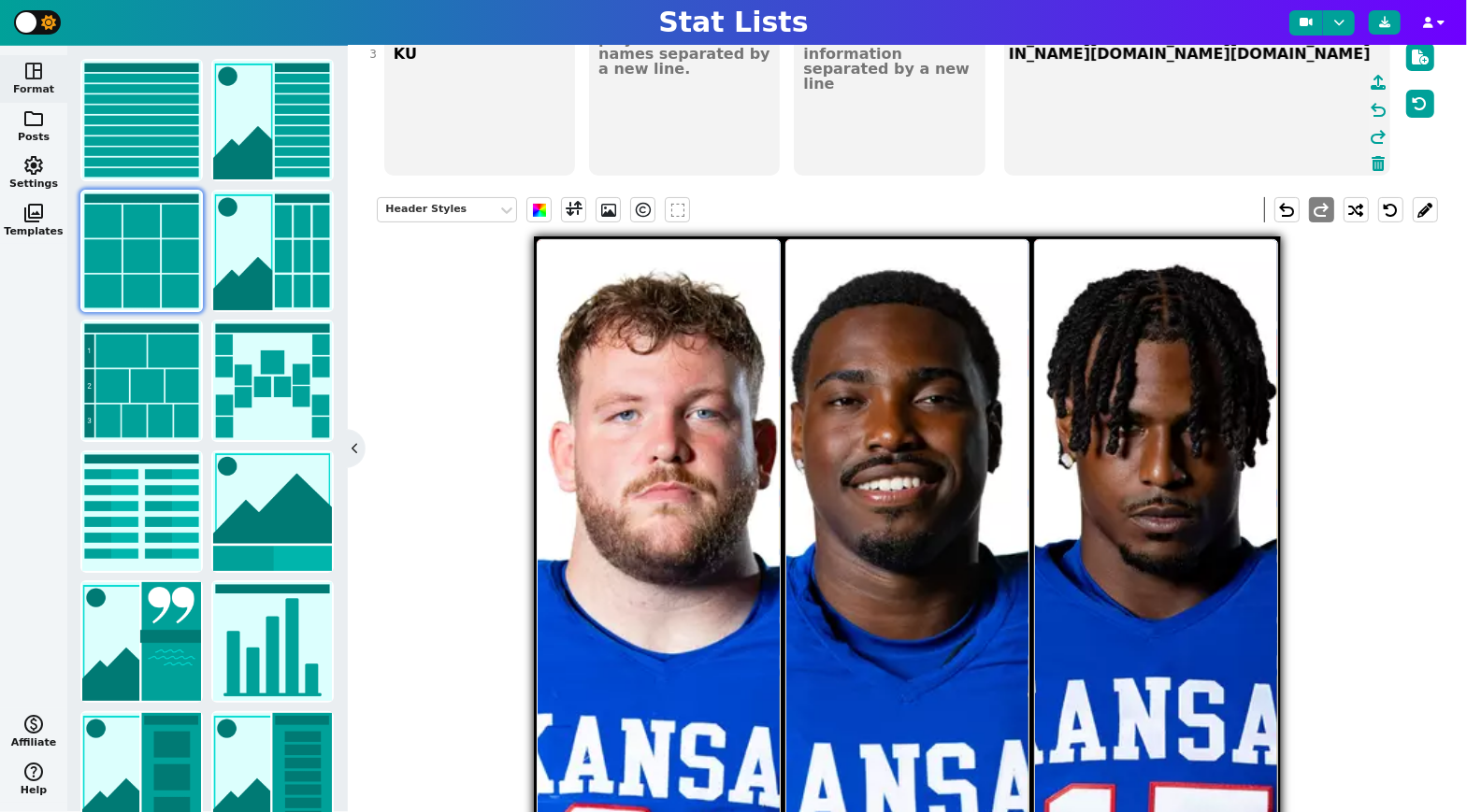
scroll to position [0, 0]
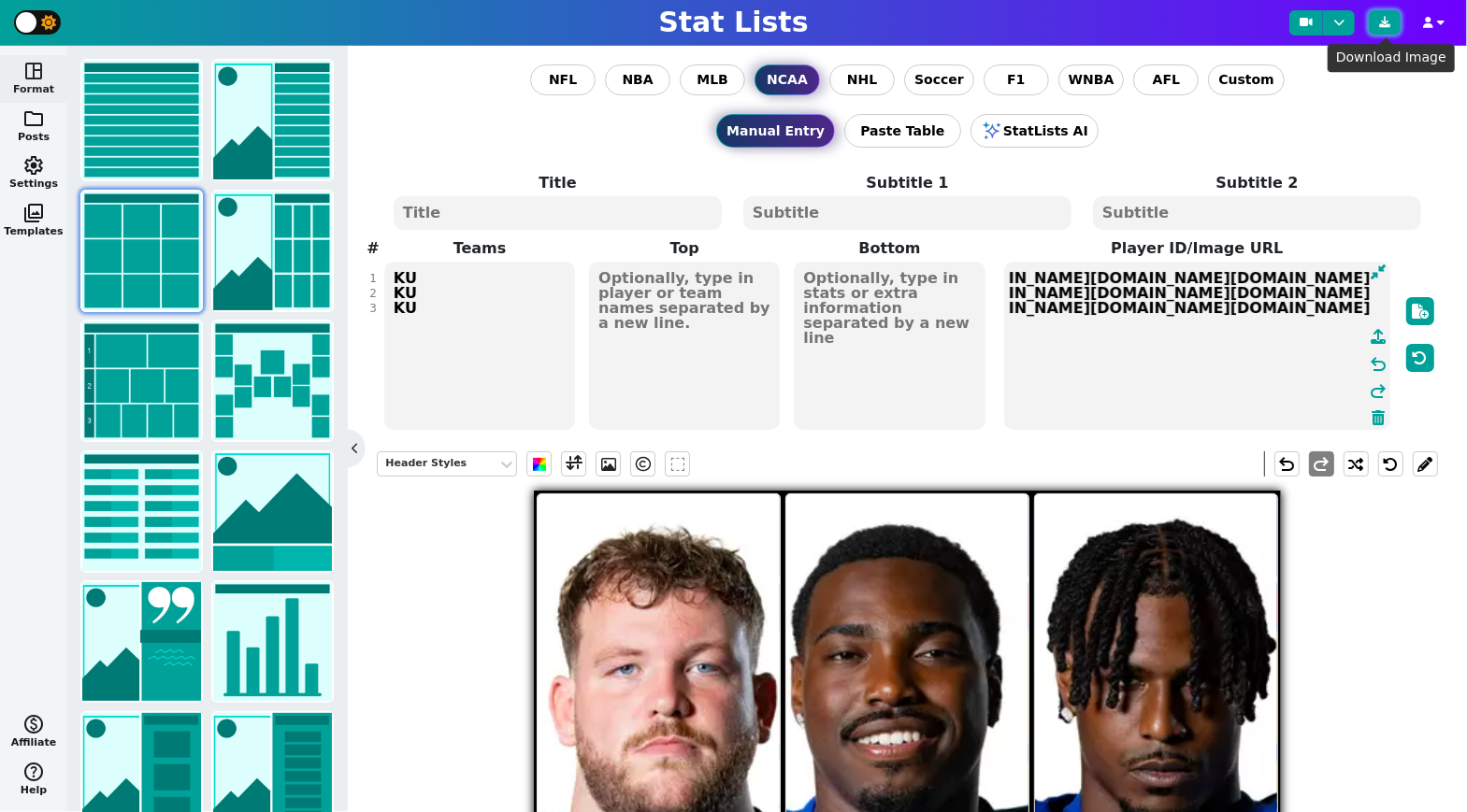
click at [1391, 21] on icon at bounding box center [1384, 22] width 11 height 11
